Goal: Task Accomplishment & Management: Use online tool/utility

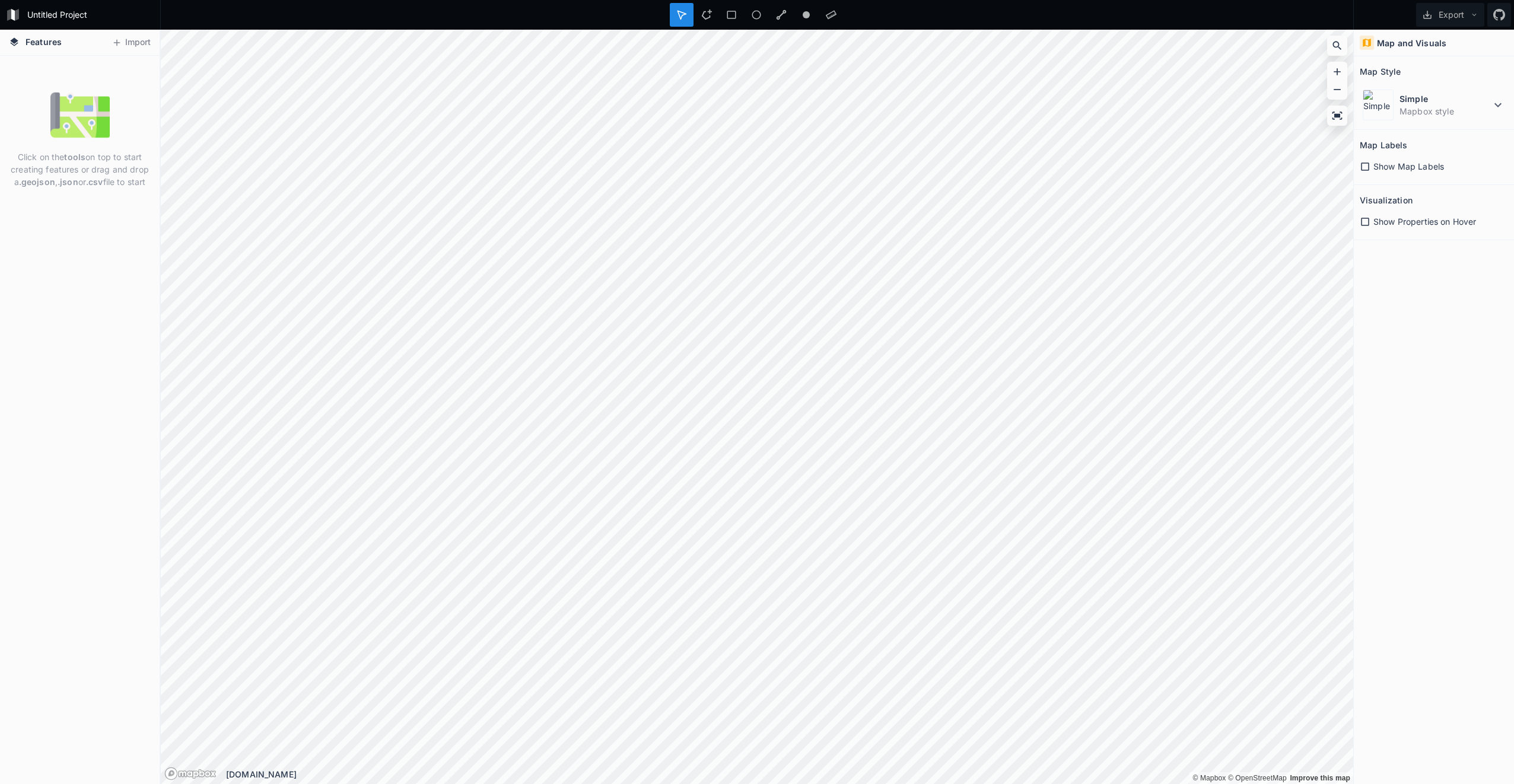
click at [125, 47] on button "Import" at bounding box center [130, 42] width 51 height 19
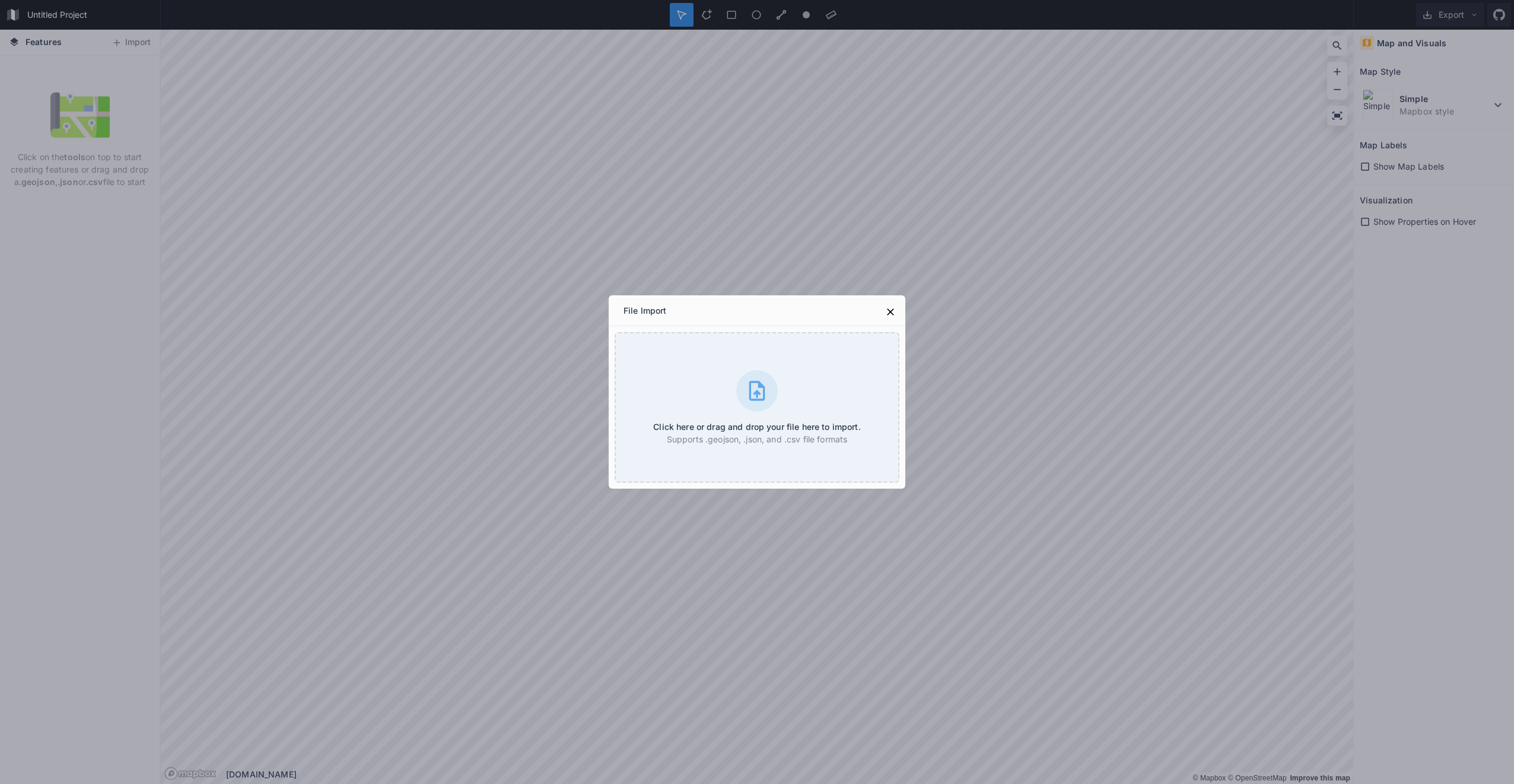
click at [743, 369] on div "Click here or drag and drop your file here to import. Supports .geojson, .json,…" at bounding box center [757, 407] width 285 height 150
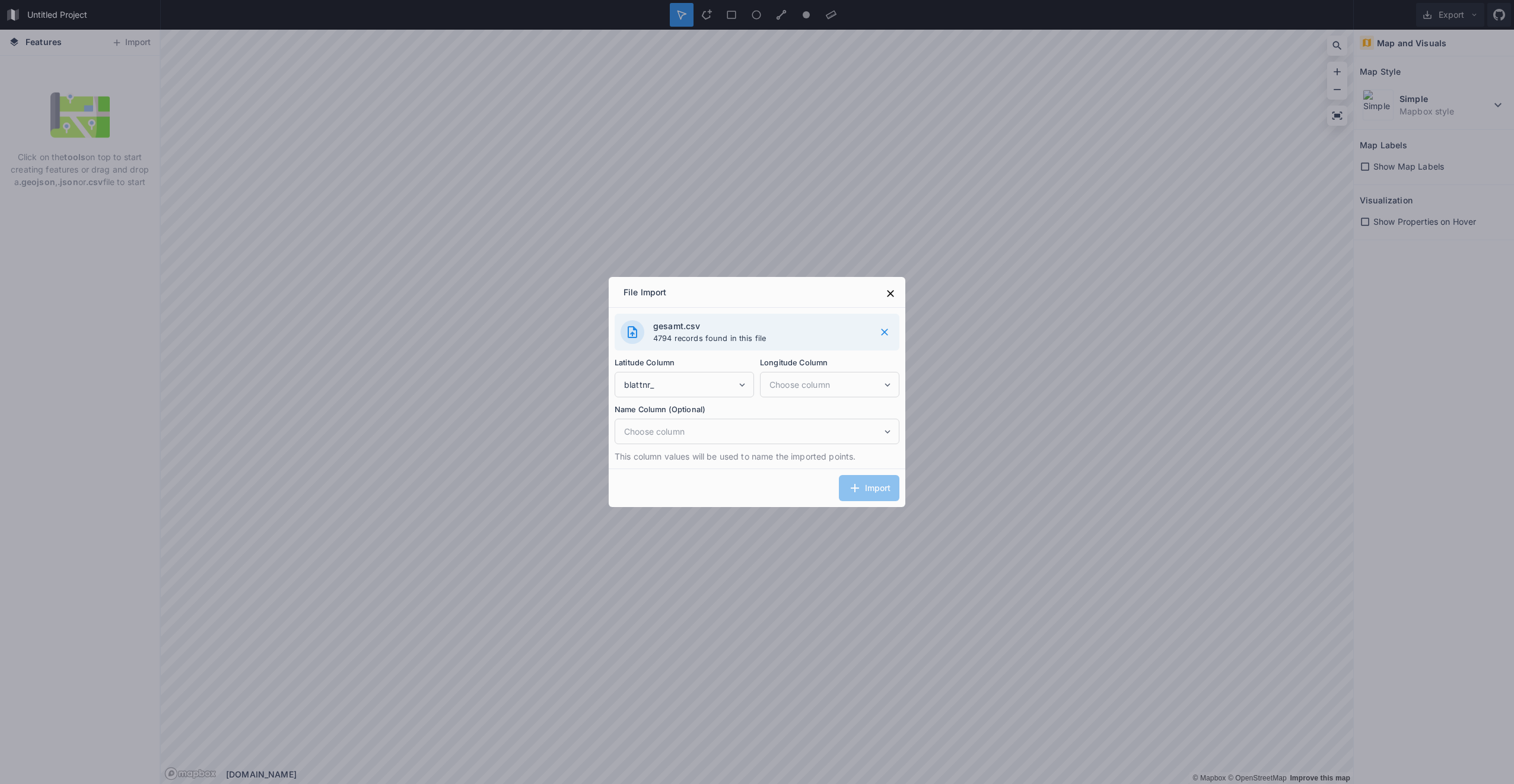
click at [683, 377] on div "blattnr_" at bounding box center [684, 385] width 139 height 26
click at [751, 360] on label "Latitude Column" at bounding box center [684, 362] width 139 height 13
click at [806, 379] on span "Choose column" at bounding box center [825, 384] width 112 height 13
click at [715, 385] on span "blattnr_" at bounding box center [680, 384] width 112 height 13
click at [695, 462] on span "SHAPE__Length" at bounding box center [687, 460] width 126 height 13
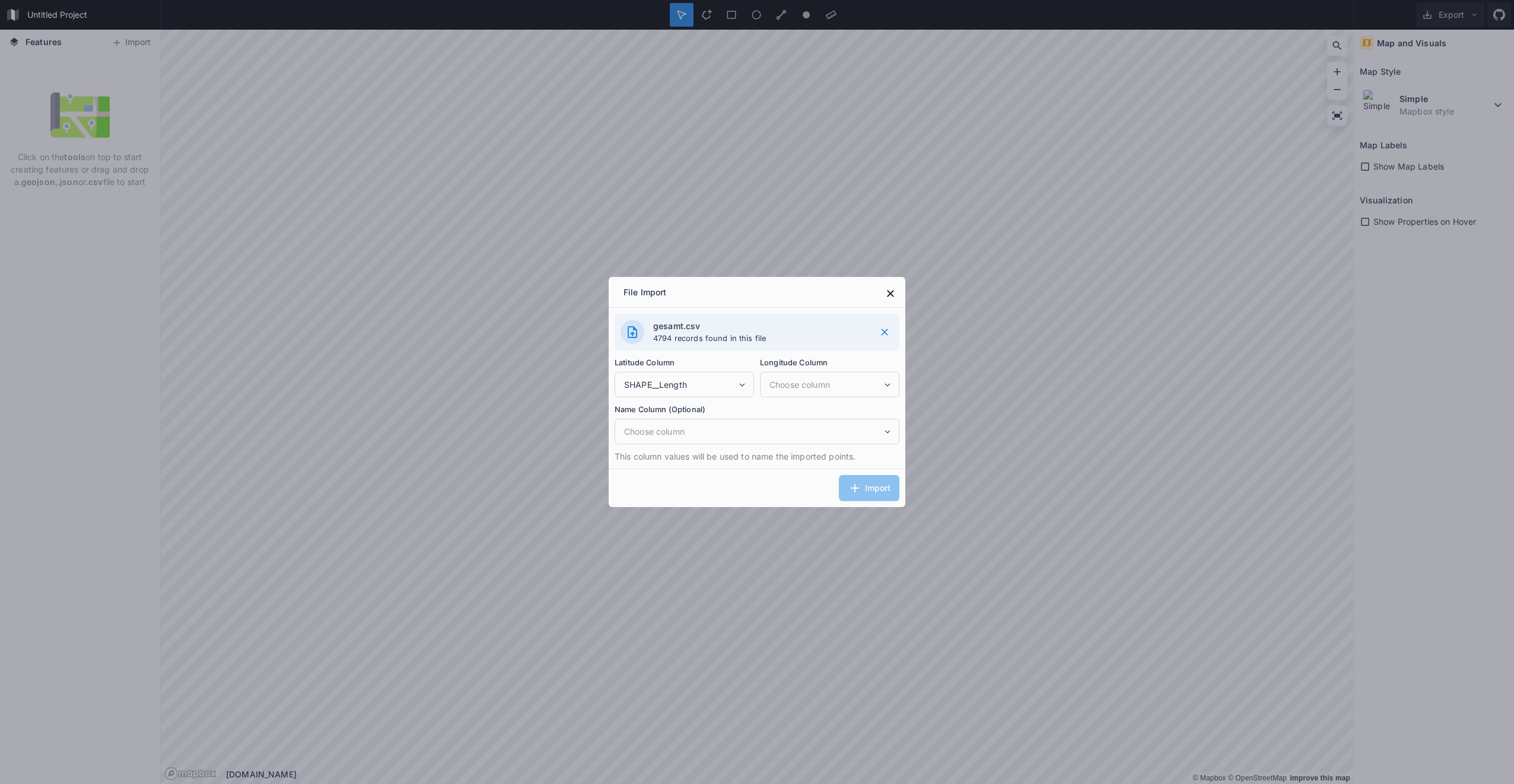
click at [714, 382] on span "SHAPE__Length" at bounding box center [680, 384] width 112 height 13
click at [680, 403] on span "fid" at bounding box center [687, 405] width 126 height 13
click at [696, 381] on span "fid" at bounding box center [680, 384] width 112 height 13
click at [717, 355] on div "Latitude Column fid fid fläche_2m blattnr_ SHAPE__Length fläche_5m SHAPE__Area …" at bounding box center [757, 373] width 285 height 47
click at [886, 293] on icon at bounding box center [890, 294] width 12 height 12
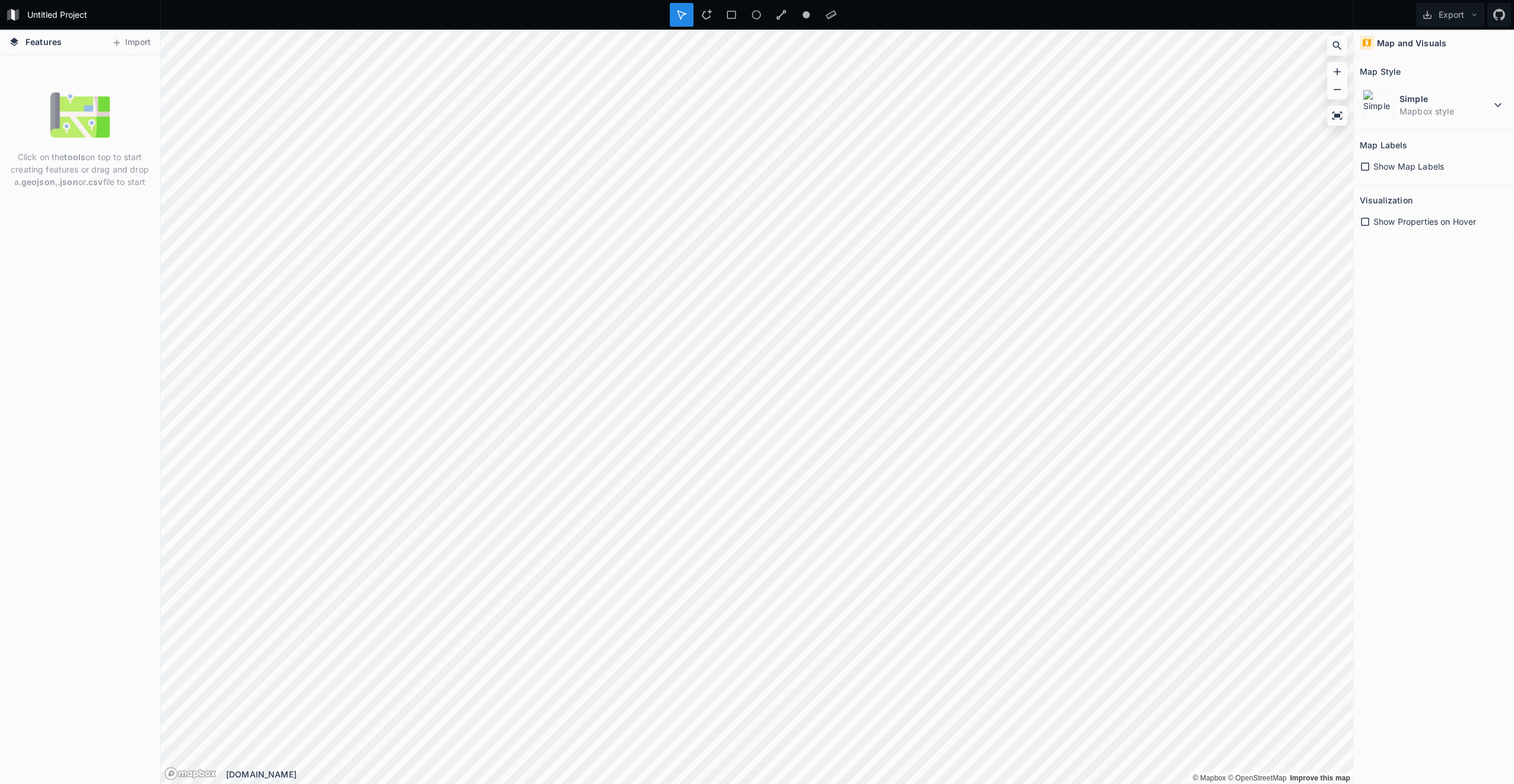
click at [147, 41] on button "Import" at bounding box center [130, 42] width 51 height 19
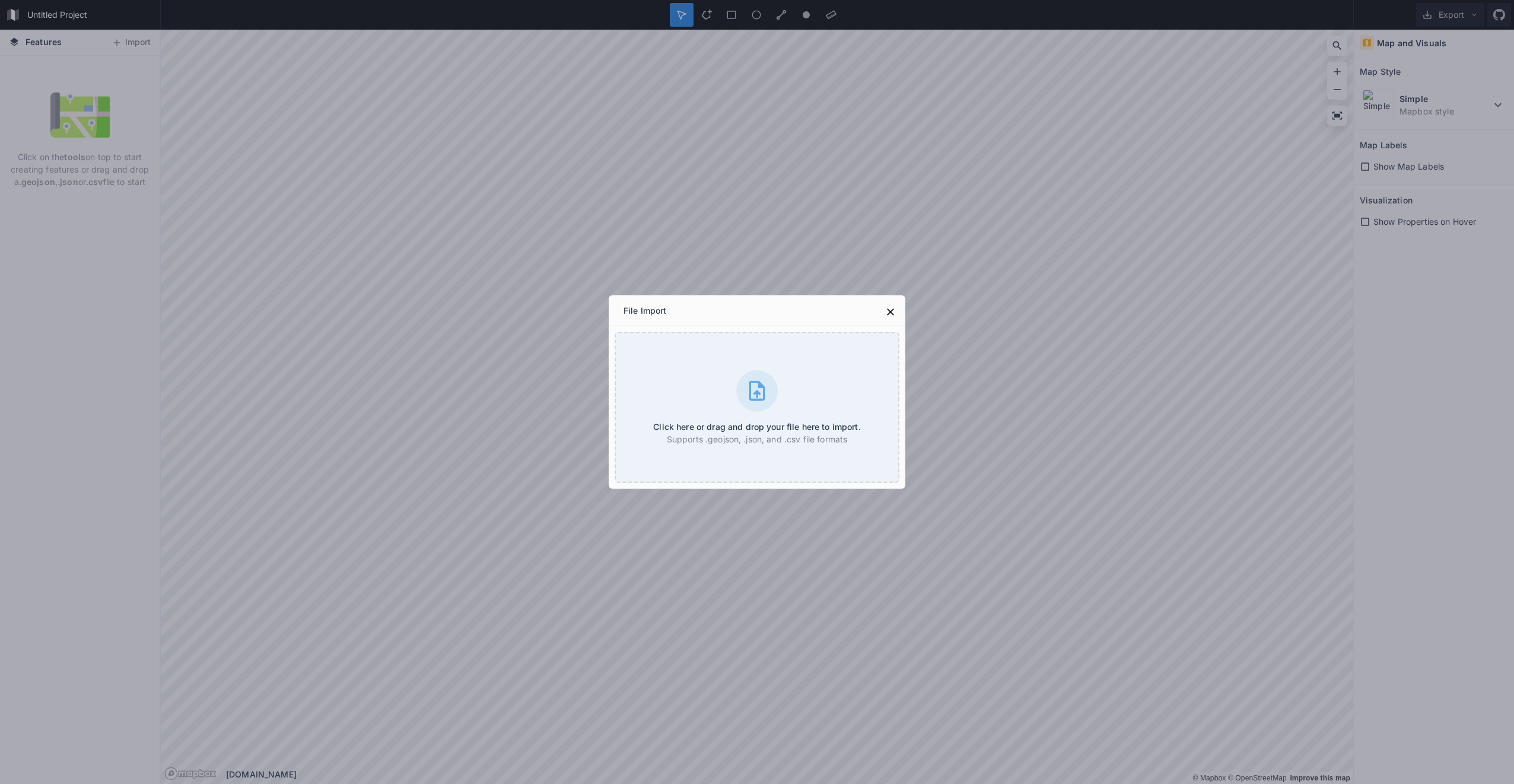
click at [814, 414] on div "Click here or drag and drop your file here to import. Supports .geojson, .json,…" at bounding box center [757, 407] width 285 height 150
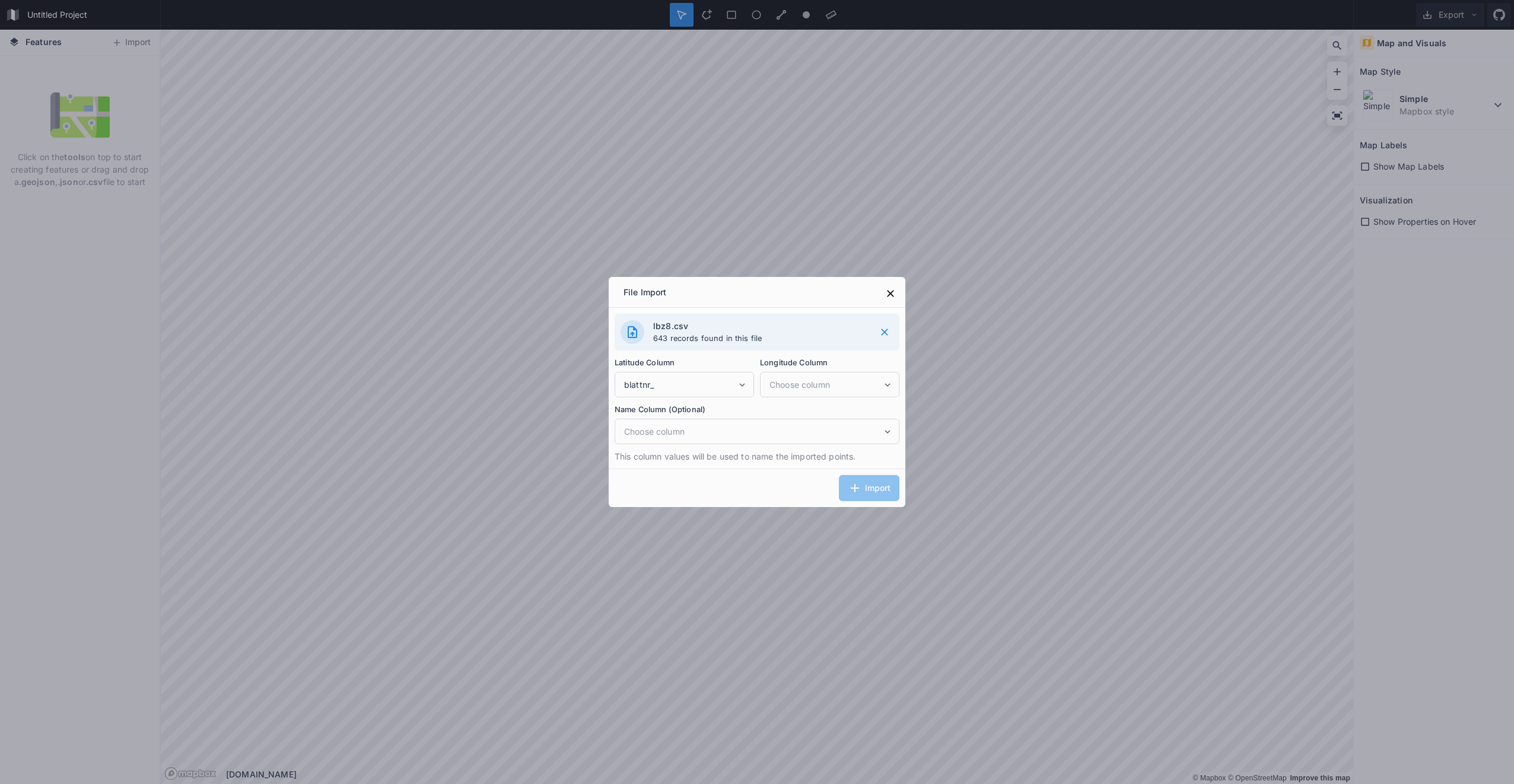
click at [896, 297] on icon at bounding box center [890, 294] width 12 height 12
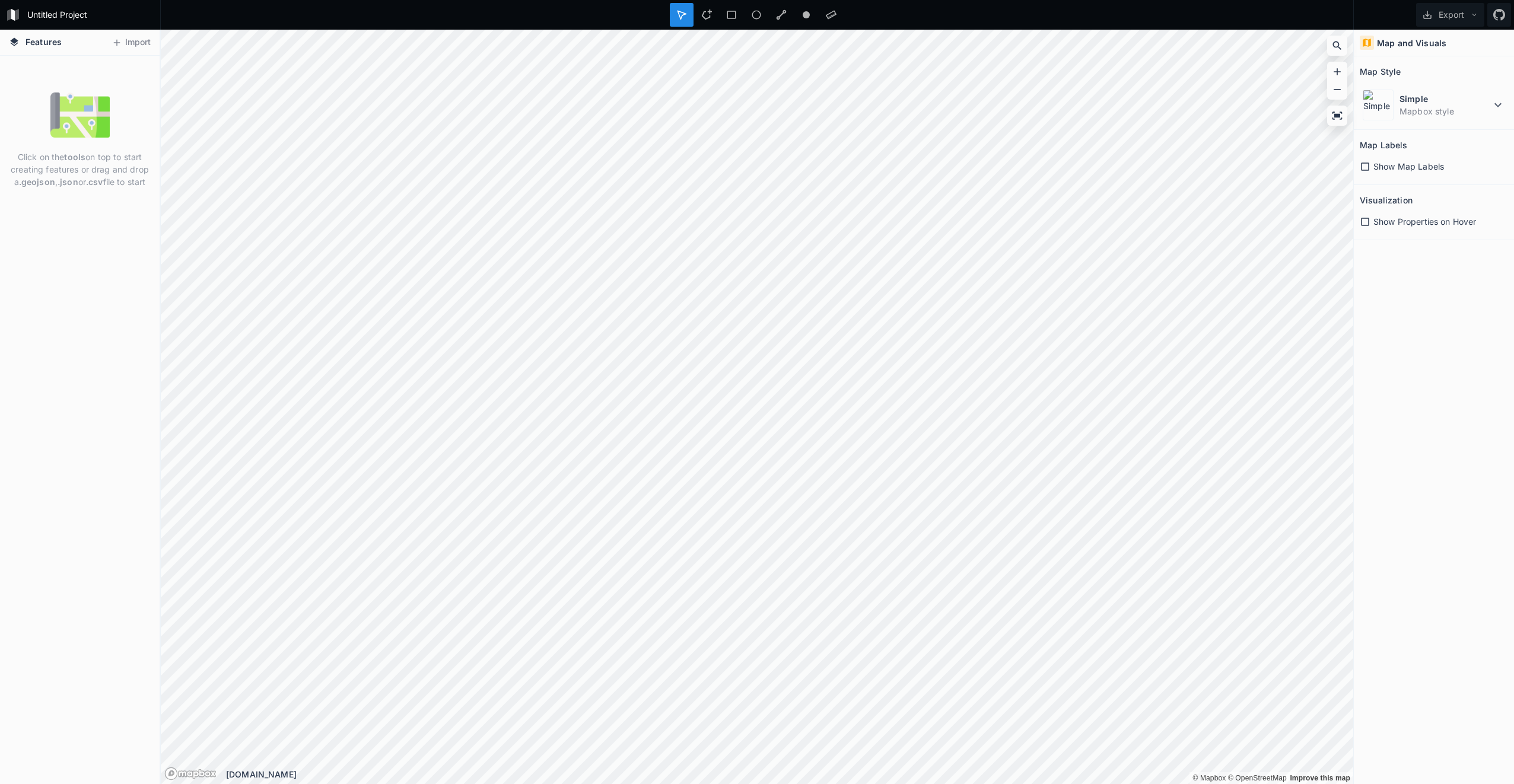
click at [1440, 14] on button "Export" at bounding box center [1449, 15] width 69 height 24
click at [30, 44] on span "Features" at bounding box center [44, 42] width 36 height 13
click at [39, 17] on form "Untitled Project" at bounding box center [90, 15] width 134 height 18
click at [134, 41] on button "Import" at bounding box center [130, 42] width 51 height 19
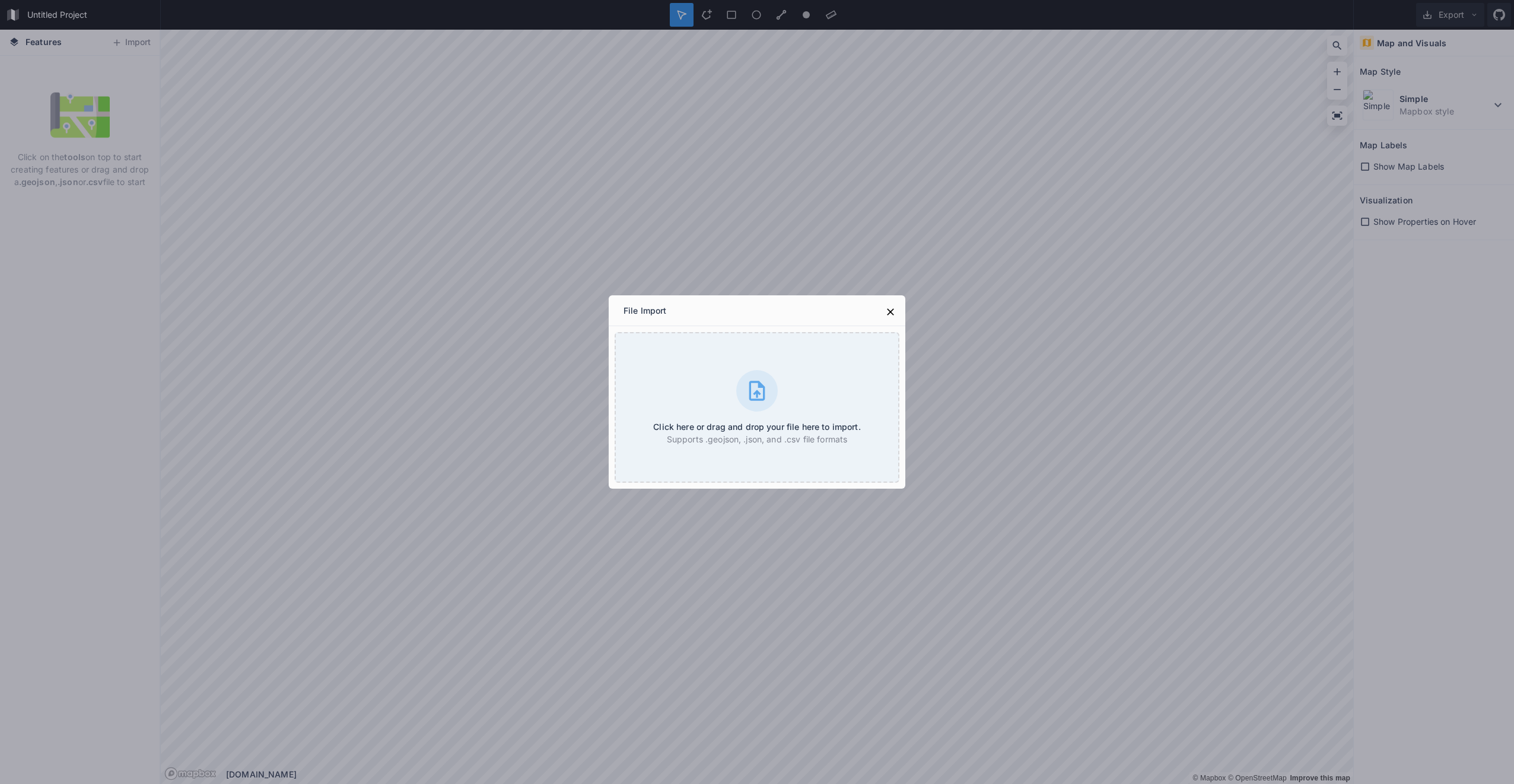
click at [760, 363] on div "Click here or drag and drop your file here to import. Supports .geojson, .json,…" at bounding box center [757, 407] width 285 height 150
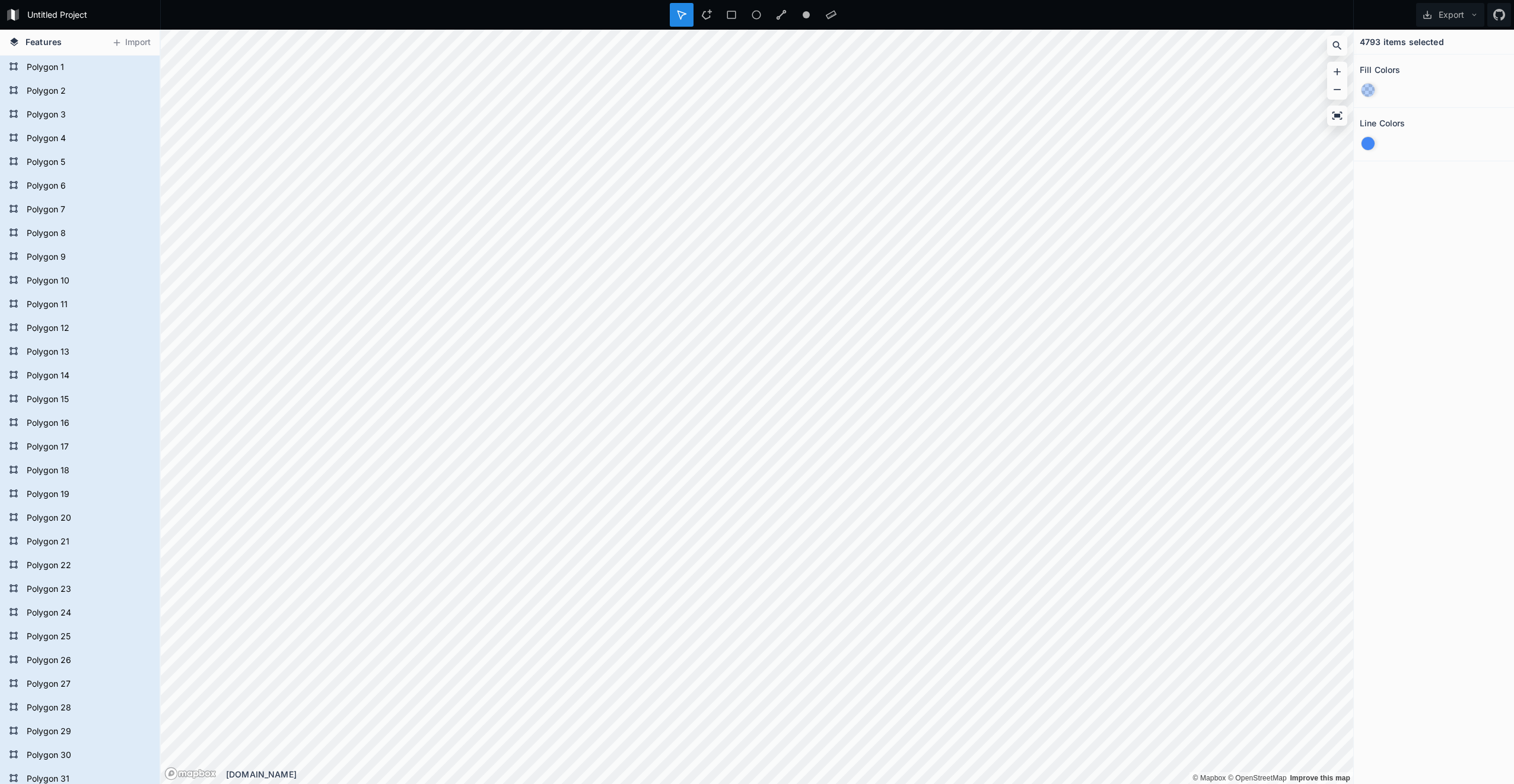
click at [1467, 14] on button "Export" at bounding box center [1449, 15] width 69 height 24
click at [46, 67] on form "Polygon 1" at bounding box center [87, 68] width 127 height 18
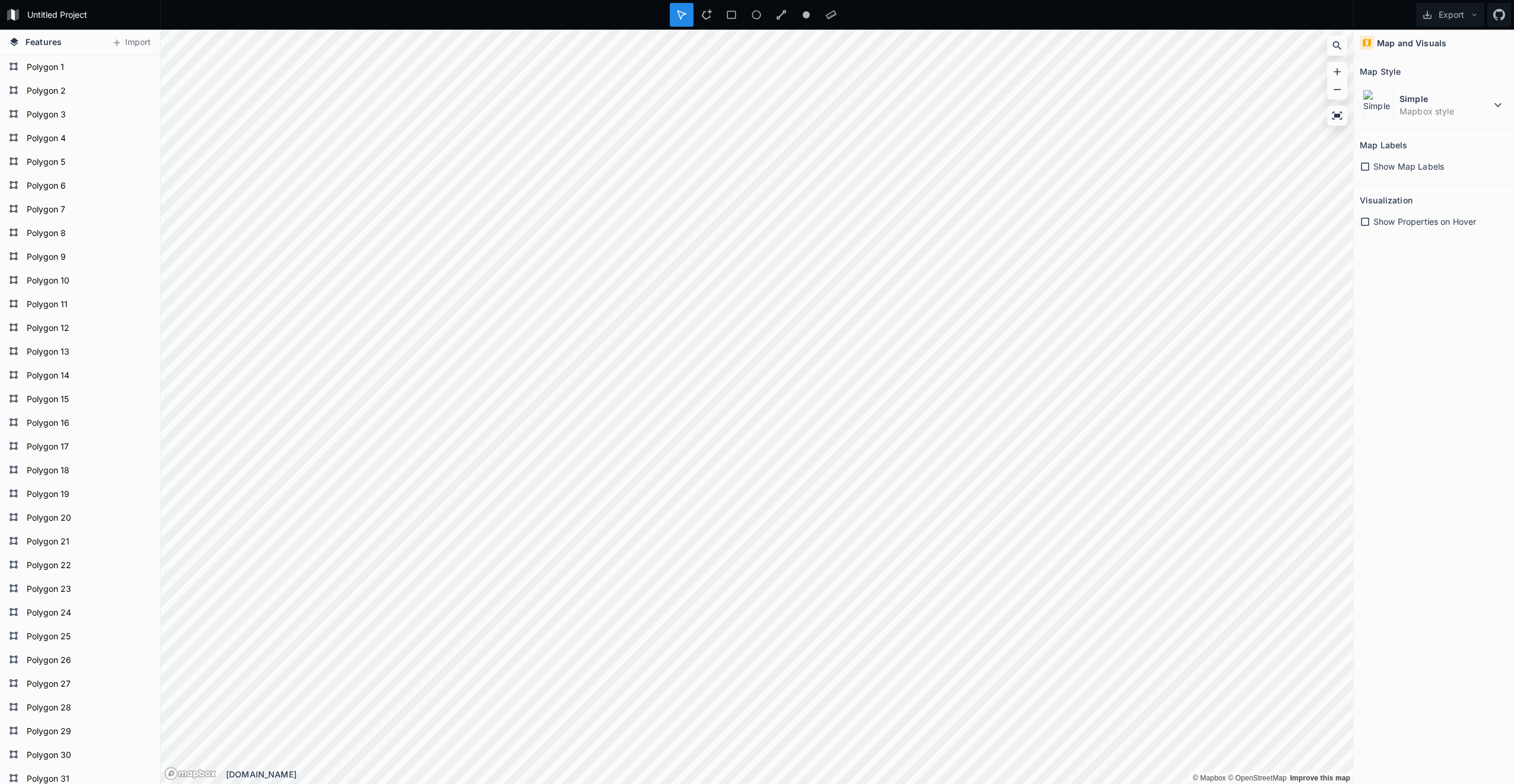
click at [119, 40] on icon at bounding box center [116, 43] width 11 height 11
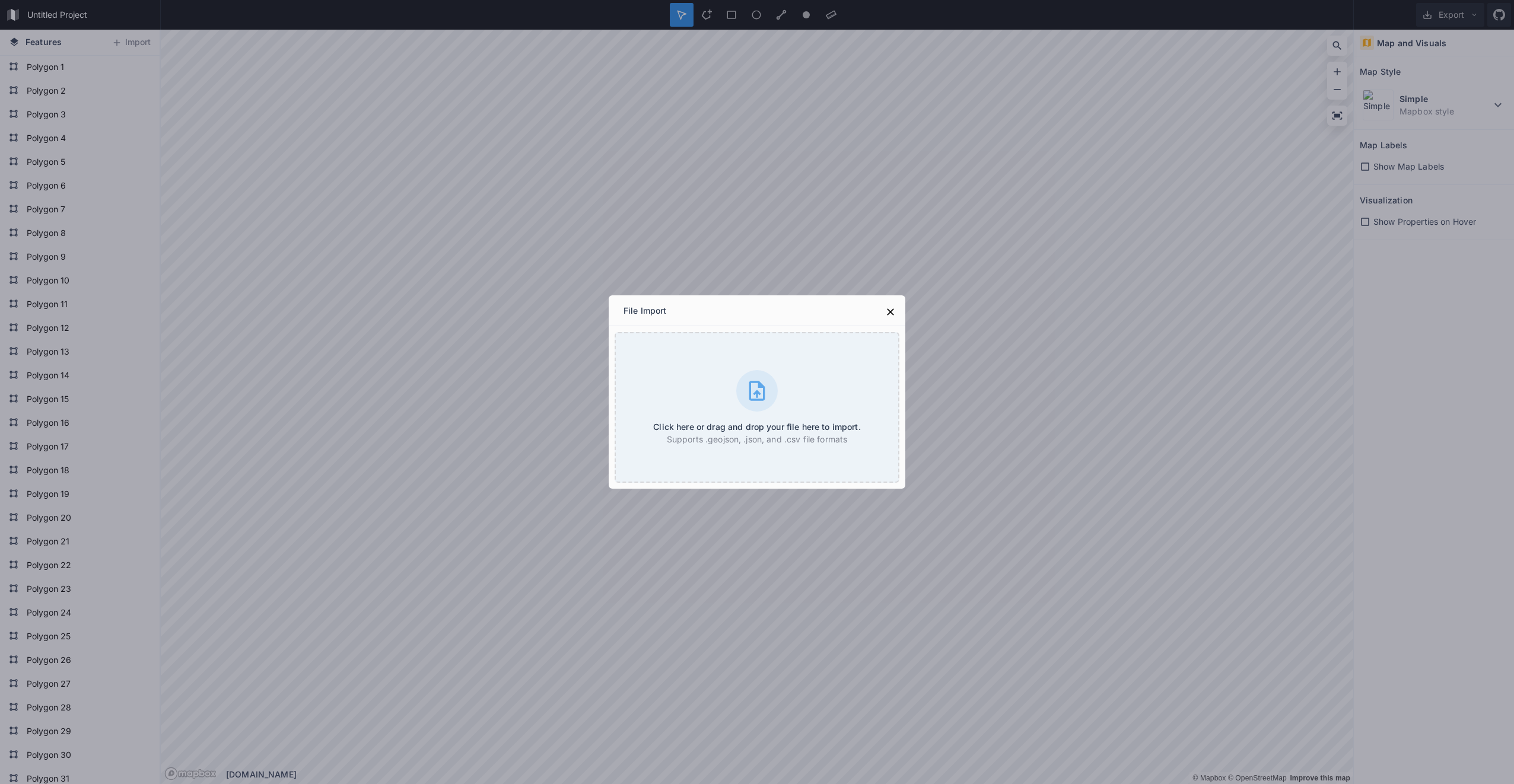
click at [774, 406] on div "Click here or drag and drop your file here to import. Supports .geojson, .json,…" at bounding box center [757, 407] width 285 height 150
click at [889, 303] on button at bounding box center [890, 311] width 18 height 18
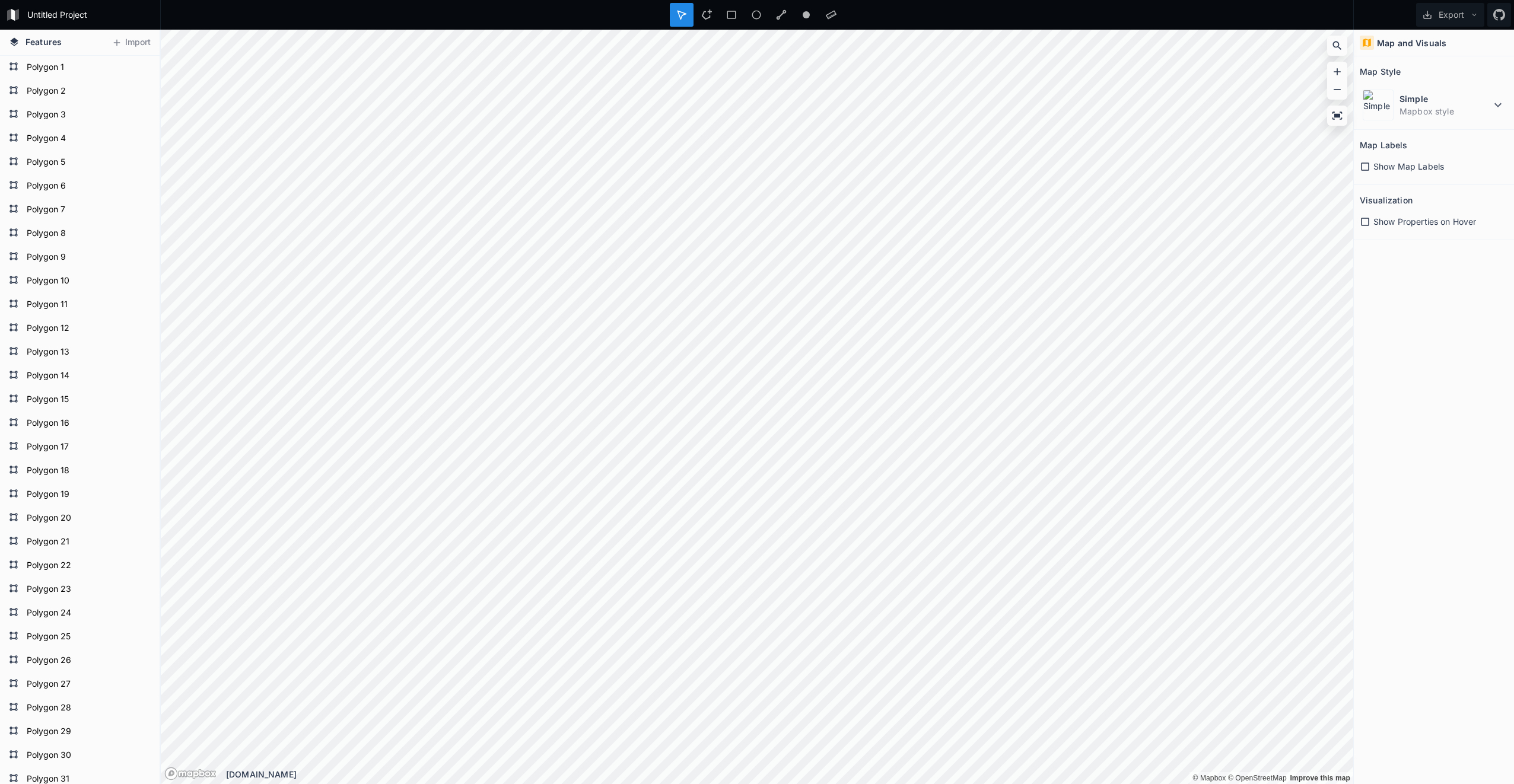
click at [1397, 163] on span "Show Map Labels" at bounding box center [1407, 166] width 71 height 13
click at [1392, 216] on span "Show Properties on Hover" at bounding box center [1423, 221] width 103 height 13
click at [1494, 101] on icon at bounding box center [1497, 104] width 14 height 14
click at [1422, 292] on dd "Mapbox style" at bounding box center [1452, 294] width 106 height 13
click at [1470, 14] on icon at bounding box center [1474, 15] width 8 height 8
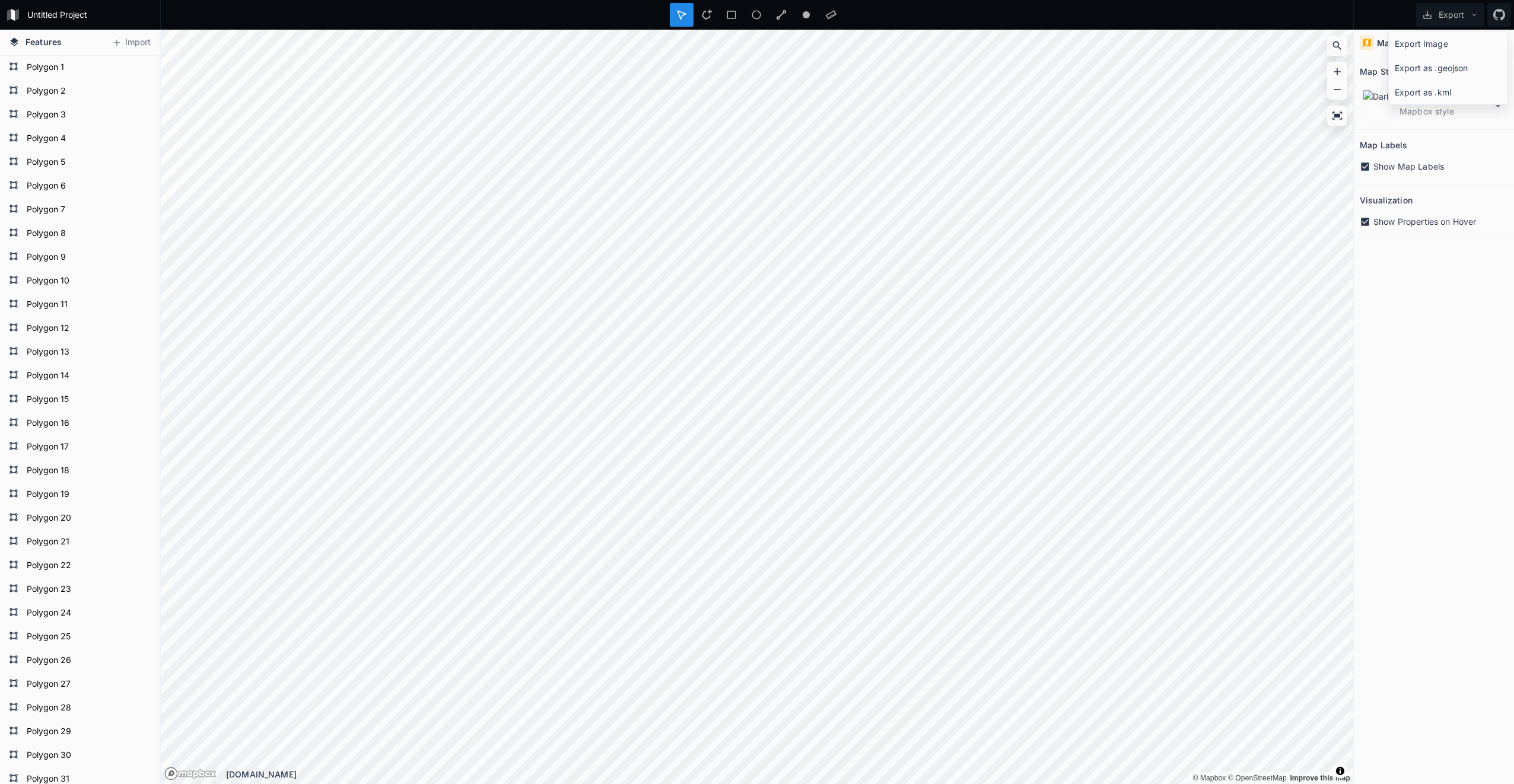
click at [1461, 15] on button "Export" at bounding box center [1449, 15] width 69 height 24
click at [143, 45] on button "Import" at bounding box center [130, 42] width 51 height 19
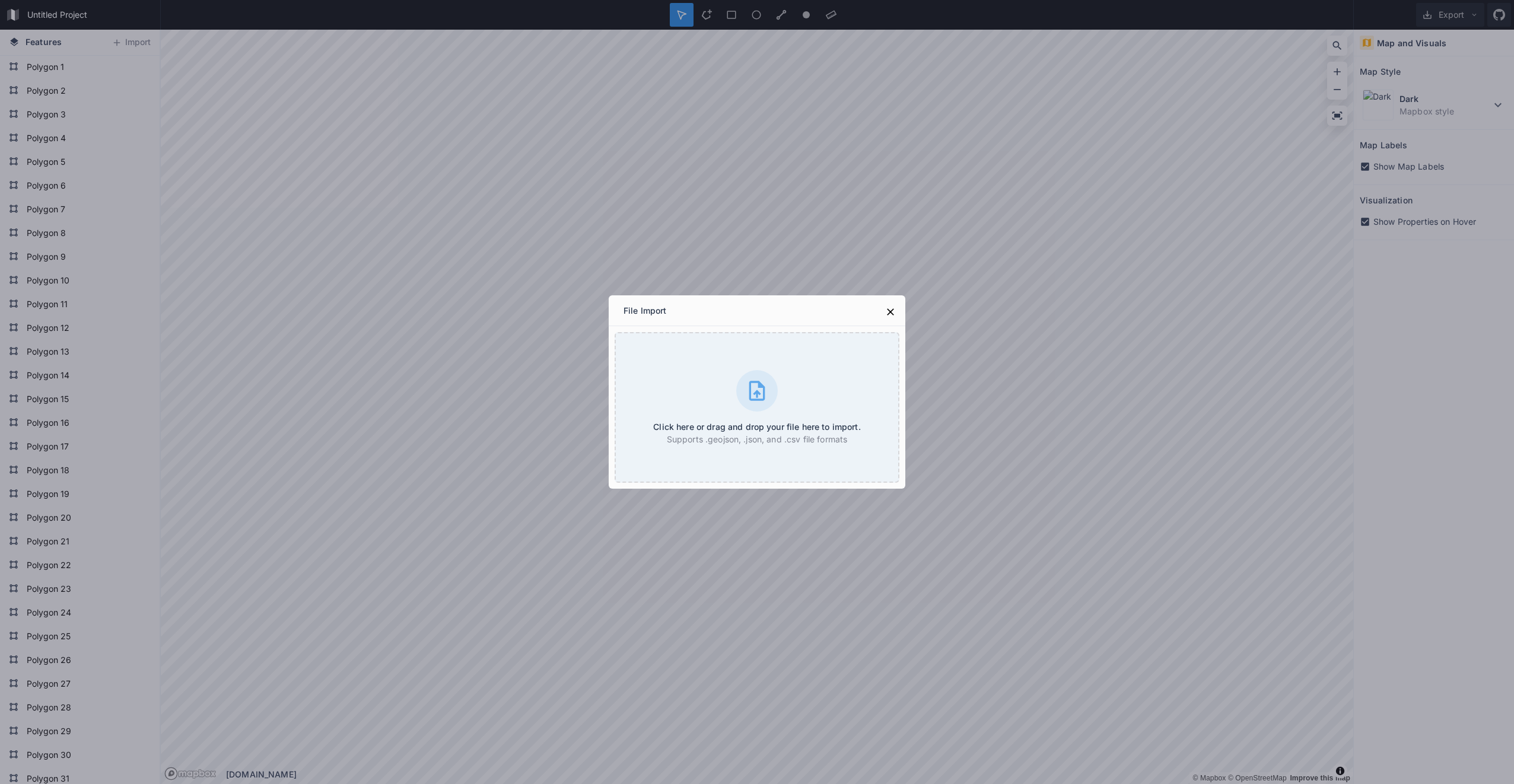
click at [889, 308] on icon at bounding box center [890, 311] width 12 height 12
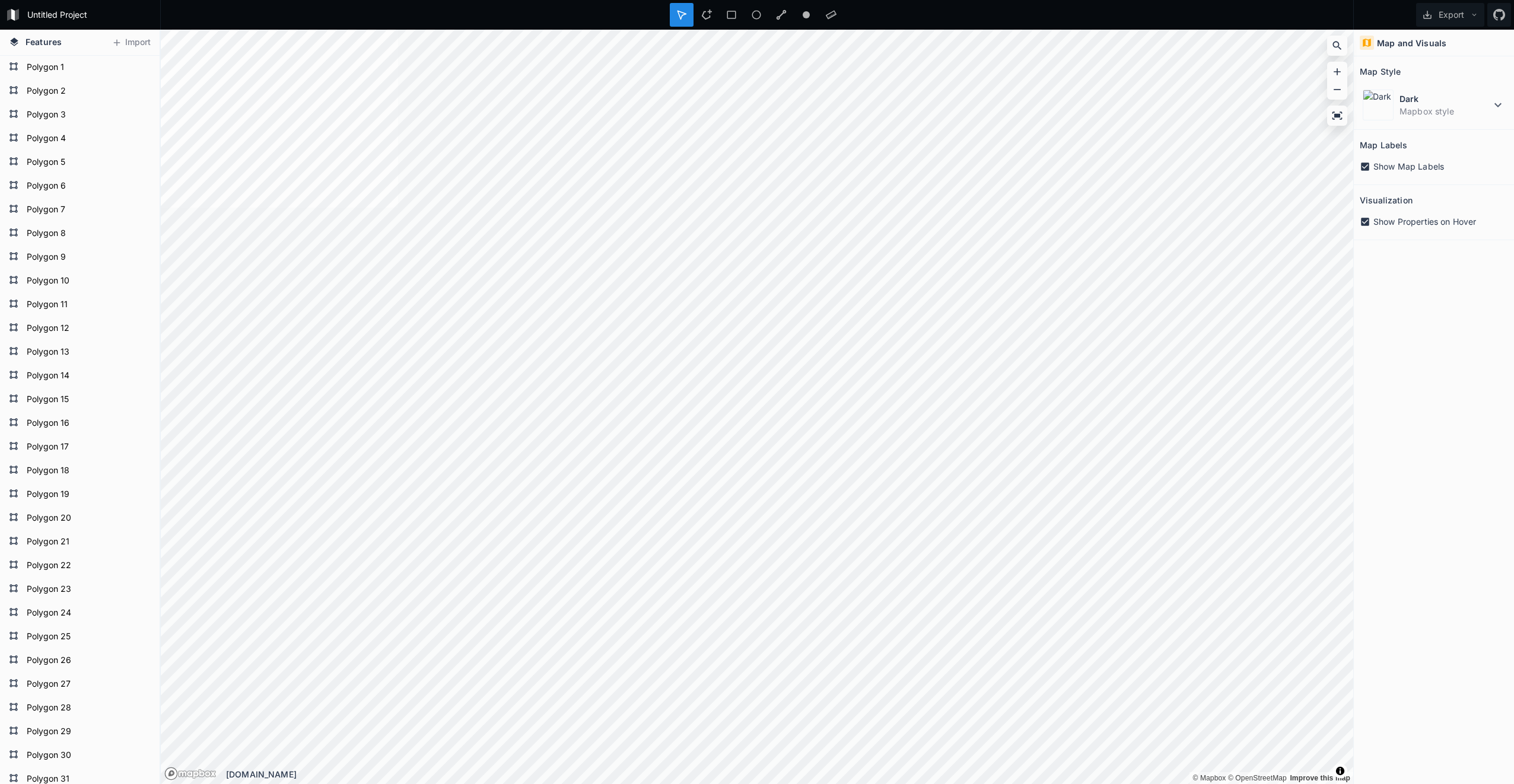
click at [1381, 169] on span "Show Map Labels" at bounding box center [1407, 166] width 71 height 13
click at [1384, 168] on span "Show Map Labels" at bounding box center [1407, 166] width 71 height 13
click at [1418, 164] on span "Show Map Labels" at bounding box center [1407, 166] width 71 height 13
click at [1459, 97] on dt "Dark" at bounding box center [1445, 98] width 92 height 13
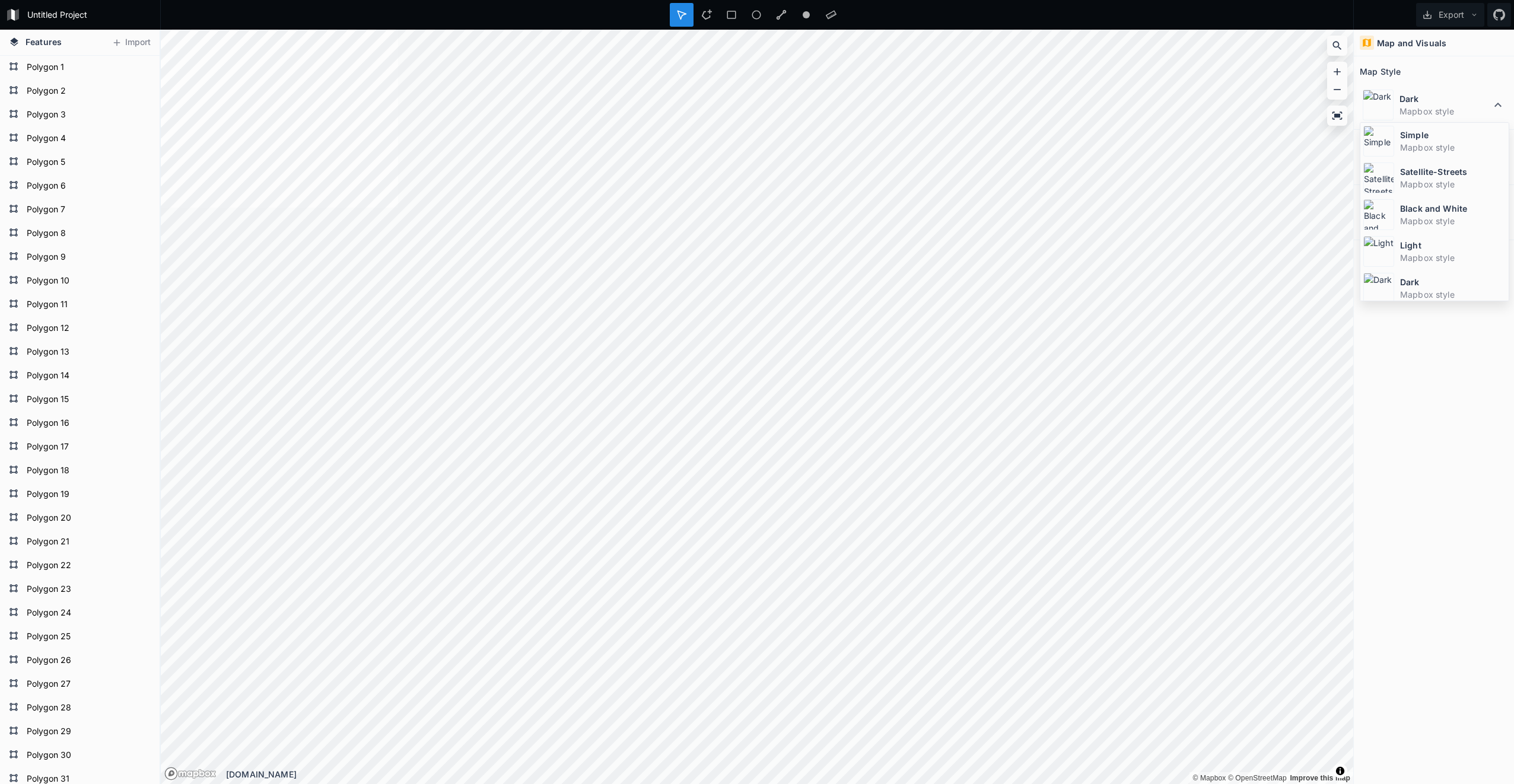
click at [1430, 178] on dd "Mapbox style" at bounding box center [1452, 184] width 106 height 13
click at [118, 38] on icon at bounding box center [116, 43] width 11 height 11
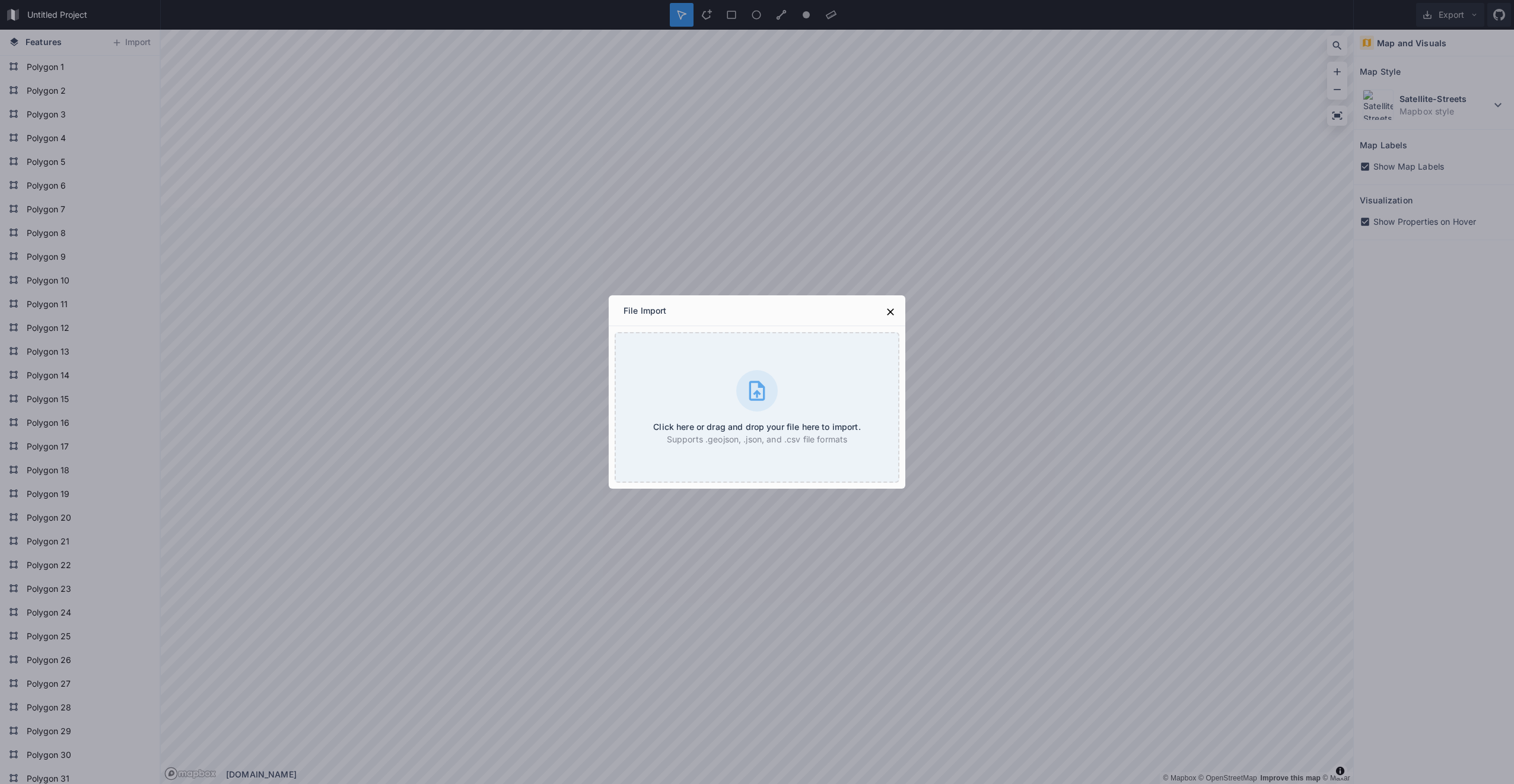
click at [762, 401] on icon at bounding box center [757, 391] width 24 height 24
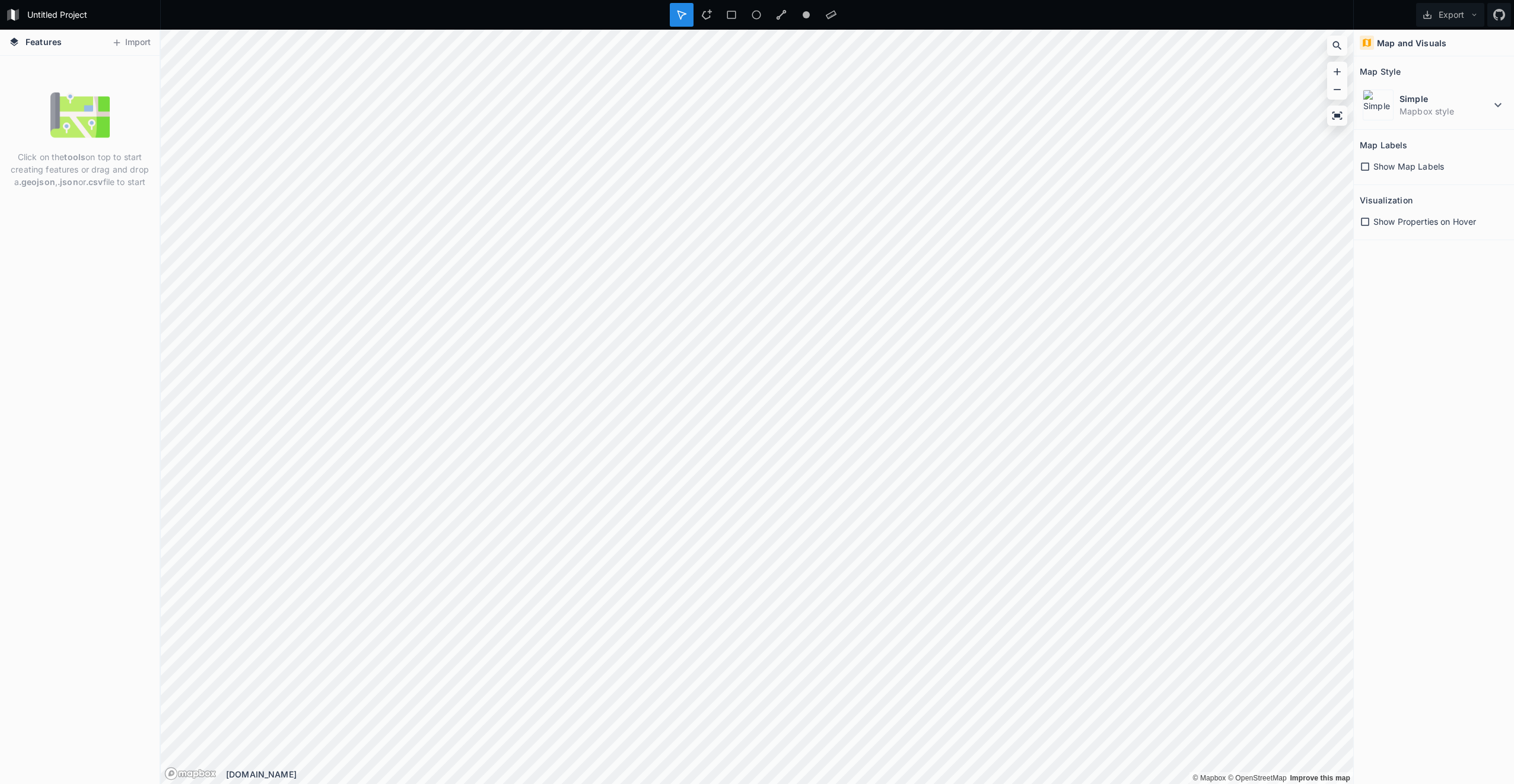
click at [118, 45] on icon at bounding box center [116, 43] width 11 height 11
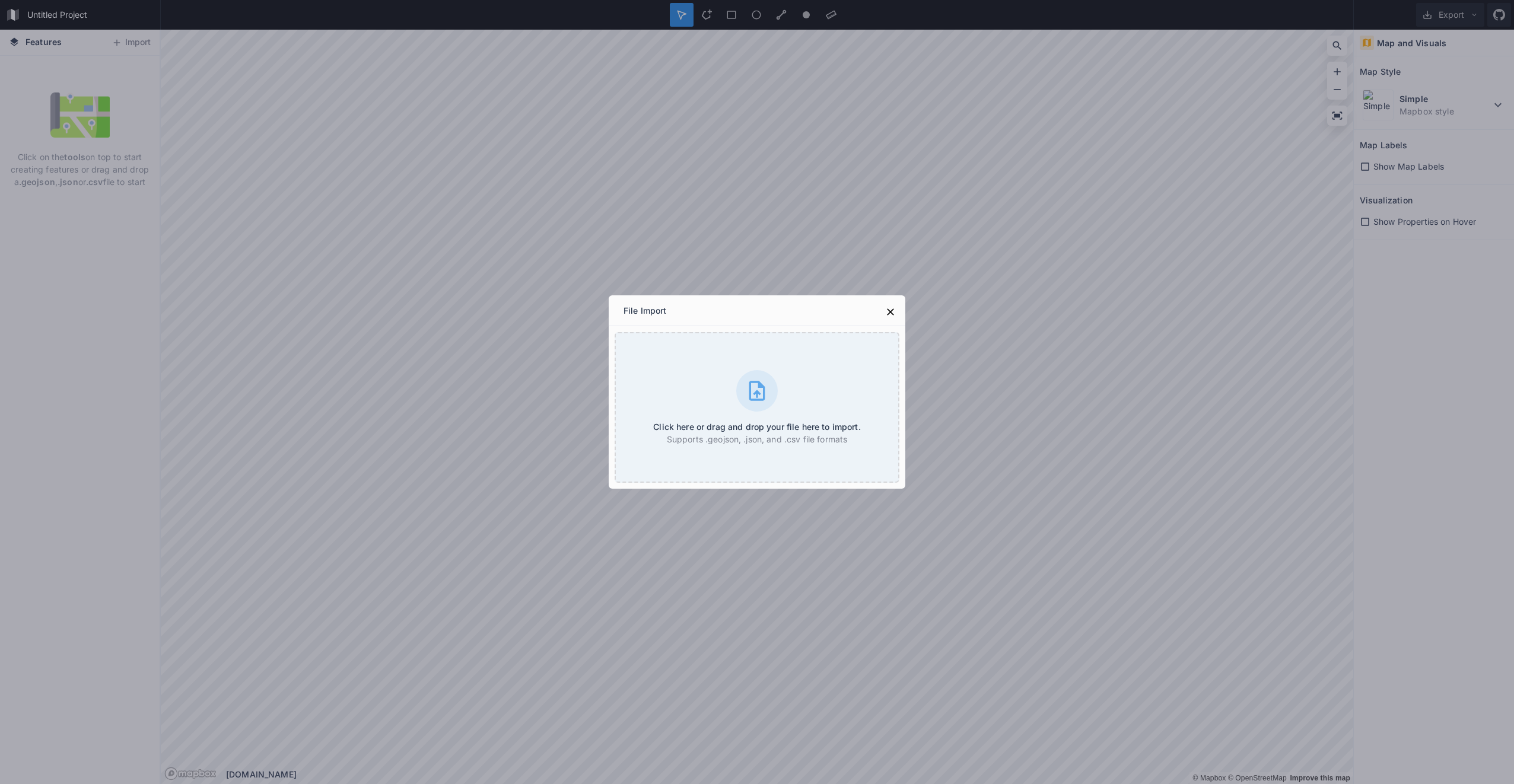
click at [781, 422] on h4 "Click here or drag and drop your file here to import." at bounding box center [757, 426] width 207 height 13
